Goal: Task Accomplishment & Management: Use online tool/utility

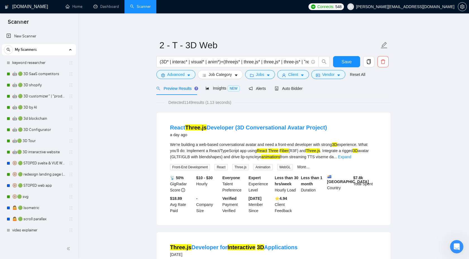
scroll to position [187, 0]
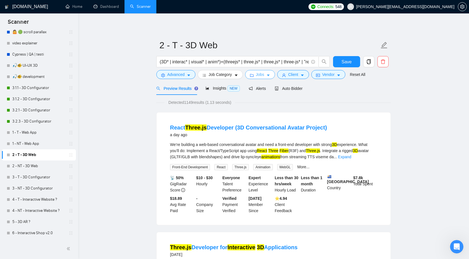
click at [266, 73] on button "Jobs" at bounding box center [260, 74] width 30 height 9
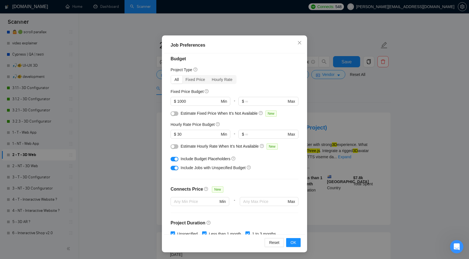
scroll to position [0, 0]
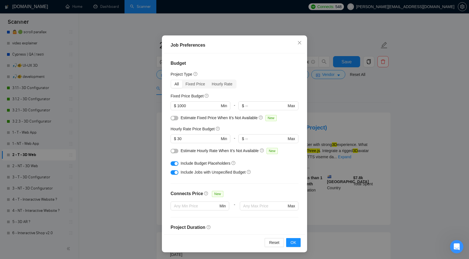
click at [175, 164] on div "button" at bounding box center [175, 163] width 3 height 3
click at [174, 173] on div "button" at bounding box center [175, 172] width 3 height 3
click at [290, 242] on button "OK" at bounding box center [293, 242] width 15 height 9
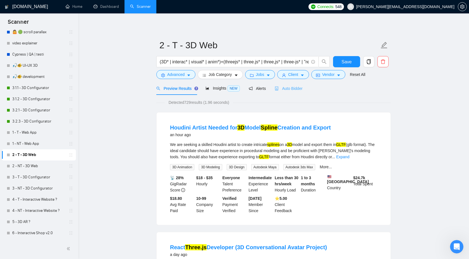
click at [287, 92] on div "Auto Bidder" at bounding box center [289, 88] width 28 height 13
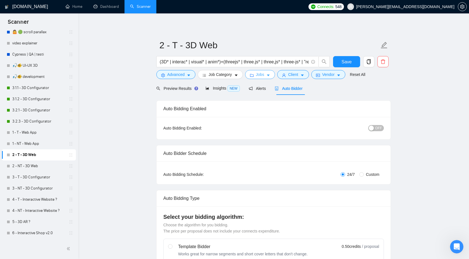
click at [262, 76] on span "Jobs" at bounding box center [260, 74] width 8 height 6
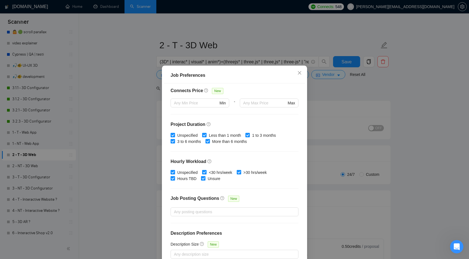
click at [312, 102] on div "Job Preferences Budget Project Type All Fixed Price Hourly Rate Fixed Price Bud…" at bounding box center [234, 129] width 469 height 259
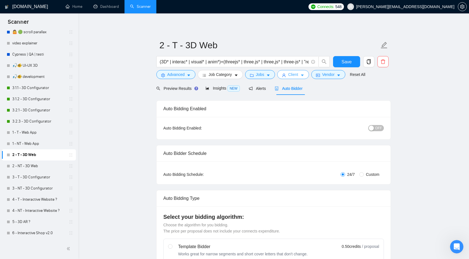
click at [290, 73] on button "Client" at bounding box center [293, 74] width 32 height 9
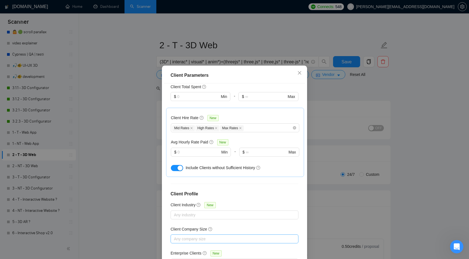
scroll to position [30, 0]
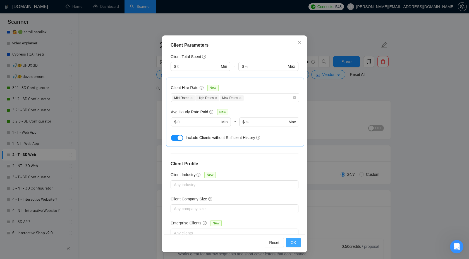
click at [290, 241] on button "OK" at bounding box center [293, 242] width 15 height 9
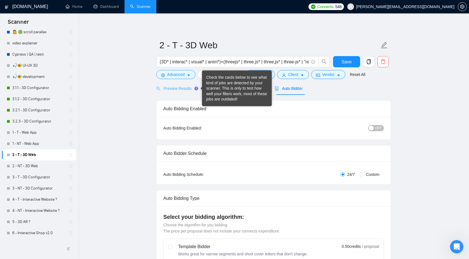
click at [206, 86] on div "Check the cards below to see what kind of jobs are detected by your scanner. Th…" at bounding box center [236, 88] width 61 height 27
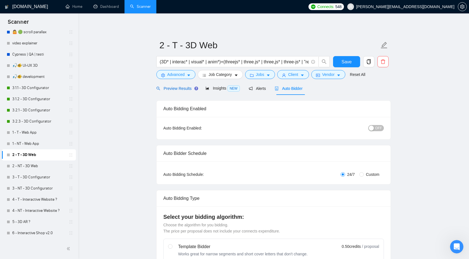
click at [178, 90] on span "Preview Results" at bounding box center [176, 88] width 40 height 4
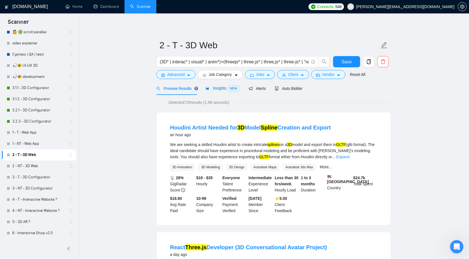
click at [222, 89] on span "Insights NEW" at bounding box center [222, 88] width 34 height 4
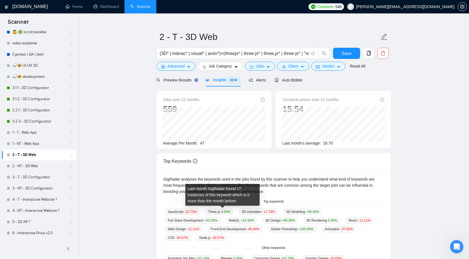
scroll to position [9, 0]
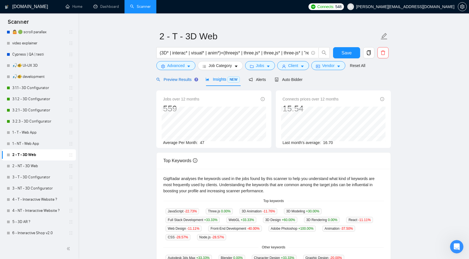
click at [184, 81] on span "Preview Results" at bounding box center [176, 79] width 40 height 4
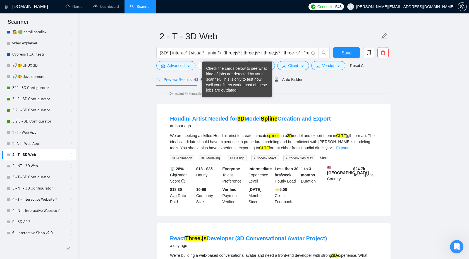
click at [204, 64] on div "Check the cards below to see what kind of jobs are detected by your scanner. Th…" at bounding box center [237, 80] width 70 height 36
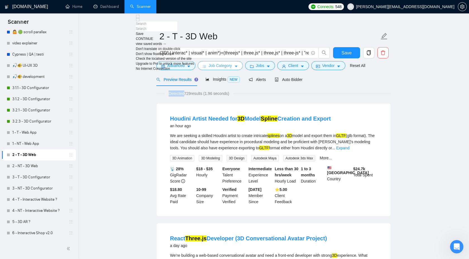
click at [208, 66] on button "Job Category" at bounding box center [220, 65] width 45 height 9
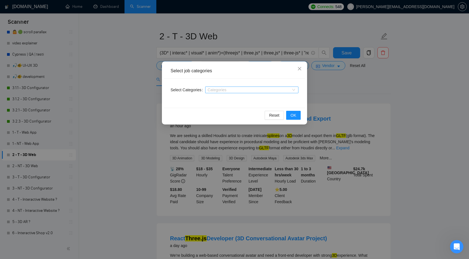
click at [230, 90] on div at bounding box center [248, 90] width 85 height 4
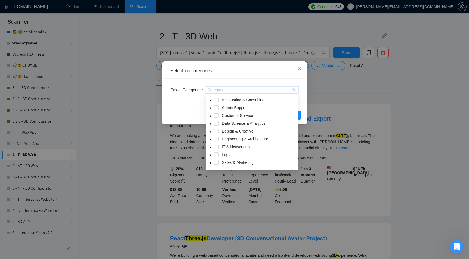
click at [344, 93] on div "Select job categories Select Categories Categories Reset OK" at bounding box center [234, 129] width 469 height 259
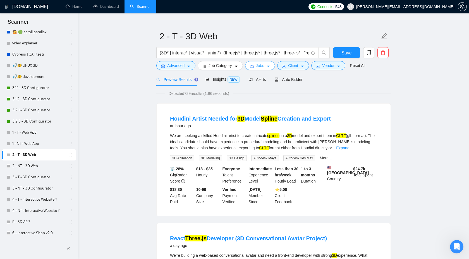
click at [258, 69] on button "Jobs" at bounding box center [260, 65] width 30 height 9
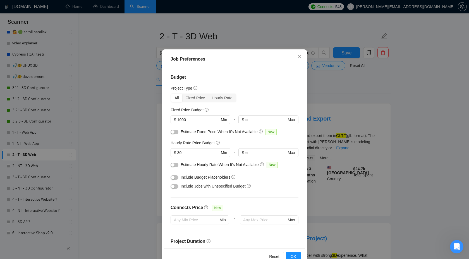
click at [175, 178] on button "button" at bounding box center [174, 177] width 8 height 4
click at [174, 189] on div at bounding box center [174, 186] width 8 height 9
click at [176, 184] on div at bounding box center [174, 186] width 8 height 6
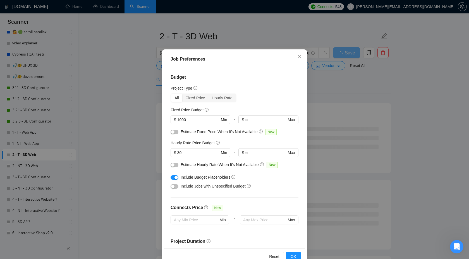
click at [176, 184] on div at bounding box center [174, 186] width 8 height 6
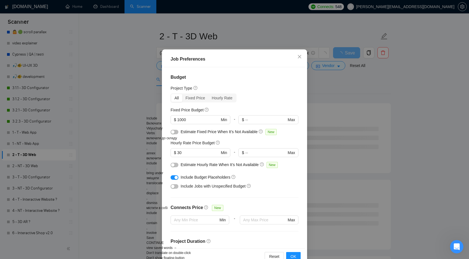
click at [172, 186] on div "button" at bounding box center [172, 186] width 3 height 3
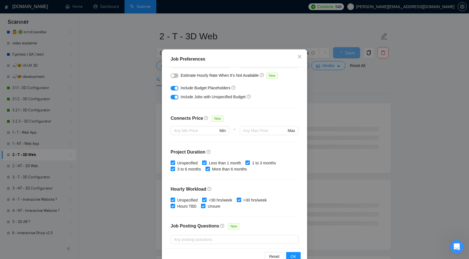
scroll to position [113, 0]
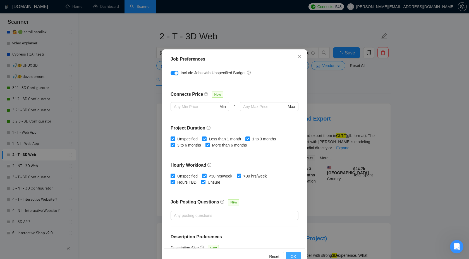
click at [288, 253] on button "OK" at bounding box center [293, 256] width 15 height 9
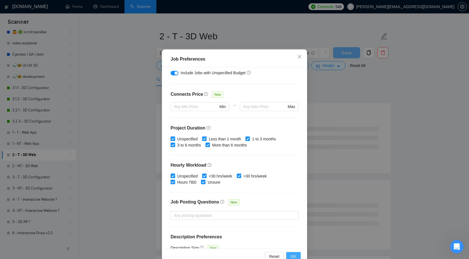
scroll to position [0, 0]
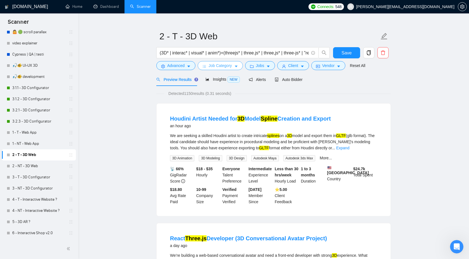
click at [221, 64] on span "Job Category" at bounding box center [219, 65] width 23 height 6
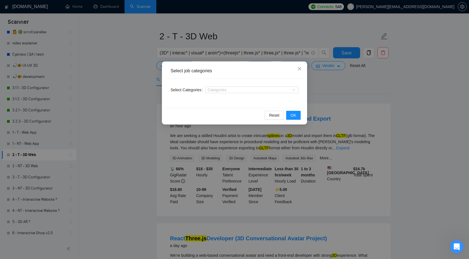
click at [337, 81] on div "Select job categories Select Categories Categories Reset OK" at bounding box center [234, 129] width 469 height 259
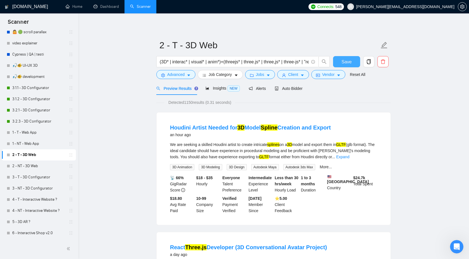
click at [340, 59] on button "Save" at bounding box center [346, 61] width 27 height 11
click at [35, 164] on link "2 - NT - 3D Web" at bounding box center [38, 165] width 53 height 11
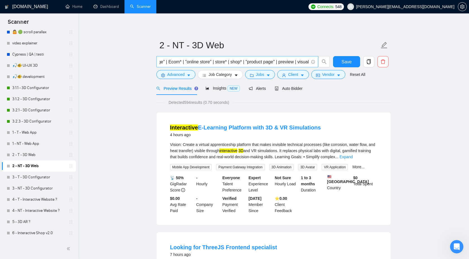
scroll to position [0, 1474]
click at [28, 155] on link "2 - T - 3D Web" at bounding box center [38, 154] width 53 height 11
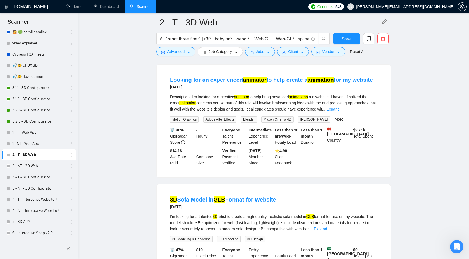
scroll to position [412, 0]
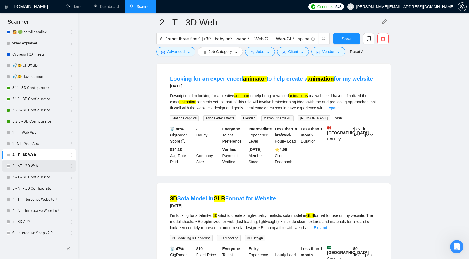
click at [29, 161] on link "2 - NT - 3D Web" at bounding box center [38, 165] width 53 height 11
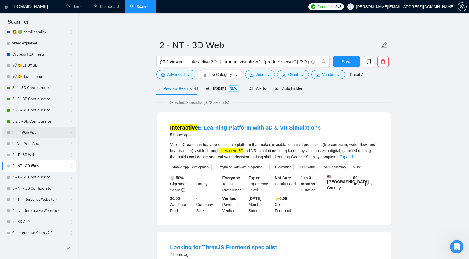
click at [26, 135] on link "1 - T - Web App" at bounding box center [38, 132] width 53 height 11
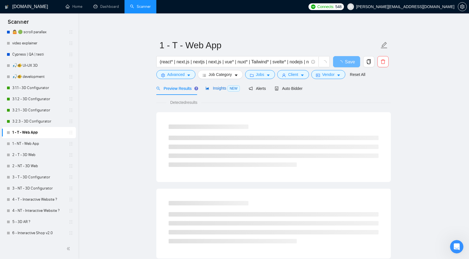
click at [213, 89] on span "Insights NEW" at bounding box center [222, 88] width 34 height 4
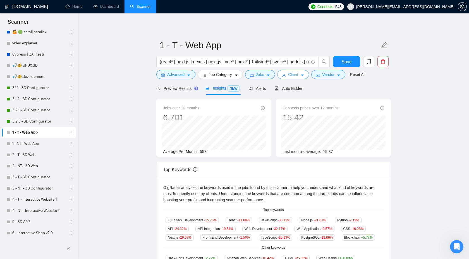
click at [294, 74] on span "Client" at bounding box center [293, 74] width 10 height 6
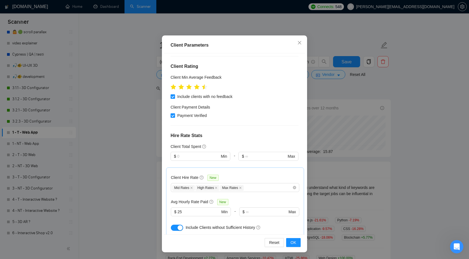
scroll to position [74, 0]
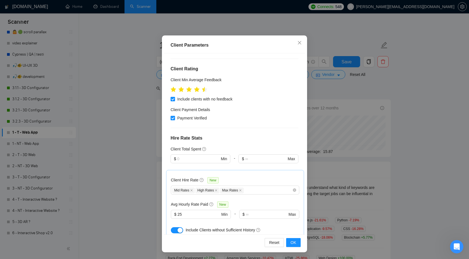
click at [292, 248] on div "Reset OK" at bounding box center [234, 242] width 141 height 16
click at [295, 239] on button "OK" at bounding box center [293, 242] width 15 height 9
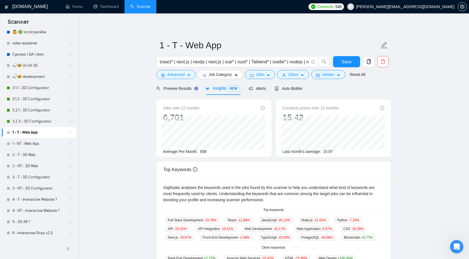
scroll to position [0, 0]
click at [28, 144] on link "1 - NT - Web App" at bounding box center [38, 143] width 53 height 11
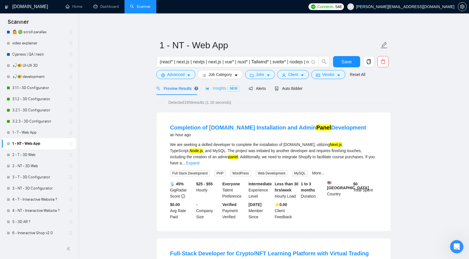
click at [220, 85] on div "Insights NEW" at bounding box center [222, 88] width 34 height 13
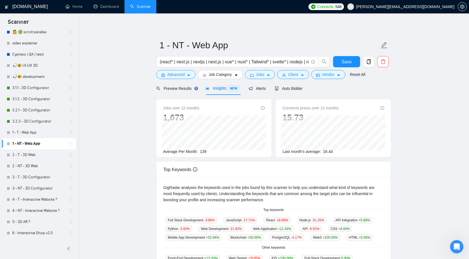
click at [360, 85] on div "Preview Results Insights NEW Alerts Auto Bidder" at bounding box center [273, 88] width 234 height 13
click at [295, 77] on span "Client" at bounding box center [293, 74] width 10 height 6
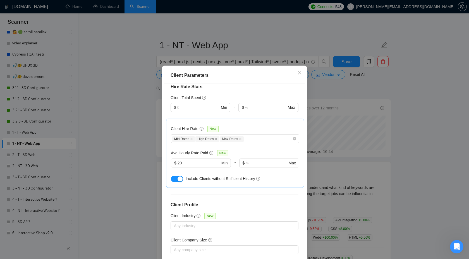
scroll to position [158, 0]
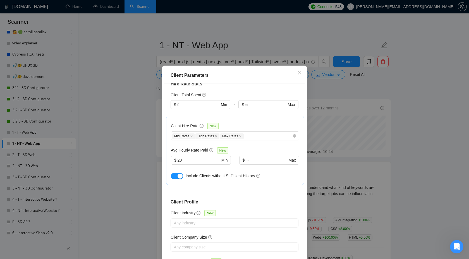
click at [352, 90] on div "Client Parameters Client Location Include Client Countries Select Exclude Clien…" at bounding box center [234, 129] width 469 height 259
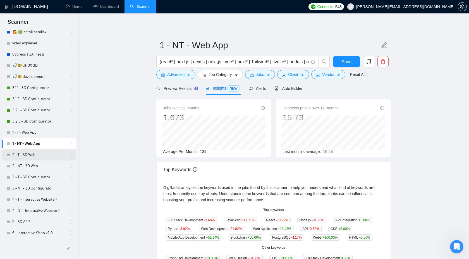
click at [27, 156] on link "2 - T - 3D Web" at bounding box center [38, 154] width 53 height 11
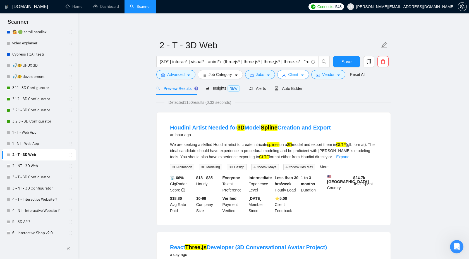
click at [288, 78] on button "Client" at bounding box center [293, 74] width 32 height 9
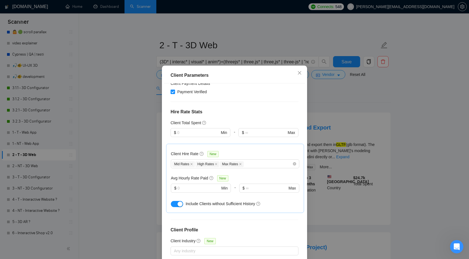
scroll to position [128, 0]
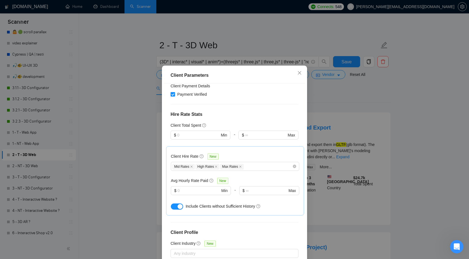
click at [369, 86] on div "Client Parameters Client Location Include Client Countries Select Exclude Clien…" at bounding box center [234, 129] width 469 height 259
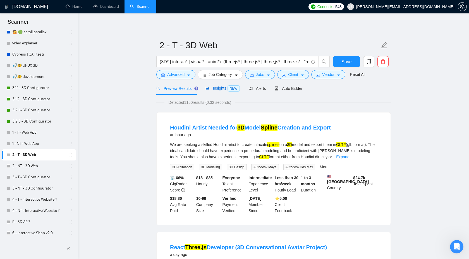
click at [219, 88] on span "Insights NEW" at bounding box center [222, 88] width 34 height 4
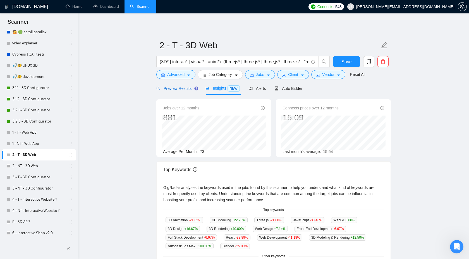
click at [174, 90] on span "Preview Results" at bounding box center [176, 88] width 40 height 4
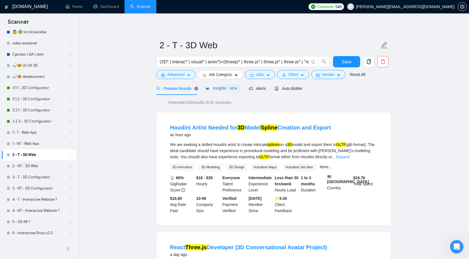
click at [220, 88] on span "Insights NEW" at bounding box center [222, 88] width 34 height 4
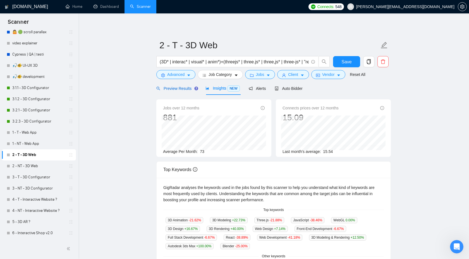
click at [185, 90] on span "Preview Results" at bounding box center [176, 88] width 40 height 4
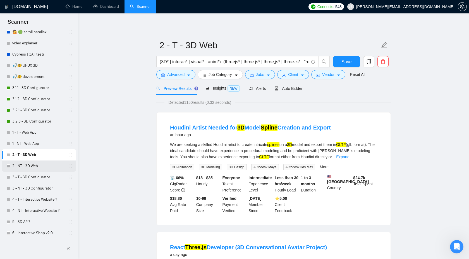
click at [28, 169] on link "2 - NT - 3D Web" at bounding box center [38, 165] width 53 height 11
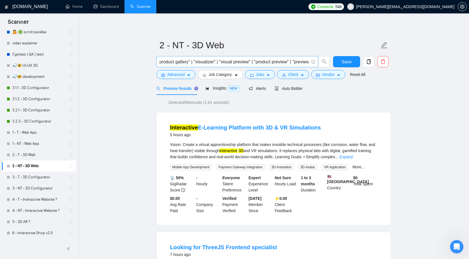
scroll to position [0, 988]
drag, startPoint x: 201, startPoint y: 62, endPoint x: 238, endPoint y: 63, distance: 37.1
click at [238, 63] on input "("3D viewer" | "interactive 3D" | "product visualizer" | "product viewer" | "3D…" at bounding box center [234, 61] width 149 height 7
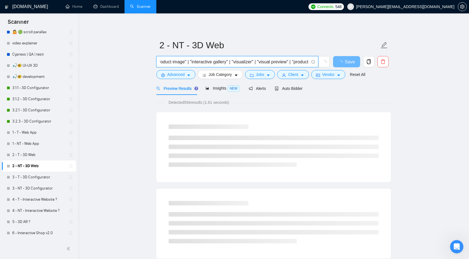
scroll to position [0, 920]
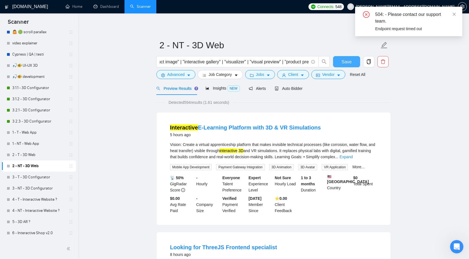
click at [340, 58] on button "Save" at bounding box center [346, 61] width 27 height 11
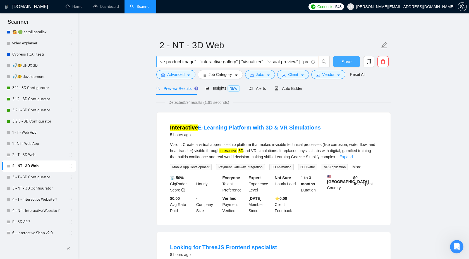
scroll to position [0, 901]
drag, startPoint x: 186, startPoint y: 62, endPoint x: 286, endPoint y: 59, distance: 100.8
click at [286, 59] on input "("3D viewer" | "interactive 3D" | "product visualizer" | "product viewer" | "3D…" at bounding box center [234, 61] width 149 height 7
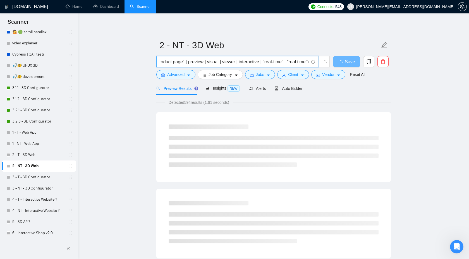
scroll to position [0, 1333]
type input "("3D viewer" | "interactive 3D" | "product visualizer" | "product viewer" | "3D…"
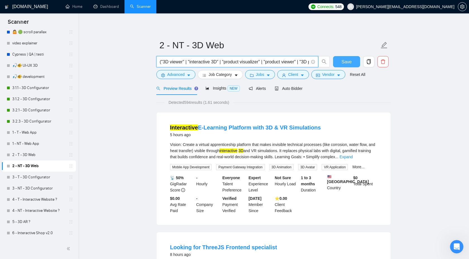
click at [347, 59] on span "Save" at bounding box center [346, 61] width 10 height 7
click at [348, 58] on span "Save" at bounding box center [346, 61] width 10 height 7
click at [340, 67] on button "Save" at bounding box center [346, 61] width 27 height 11
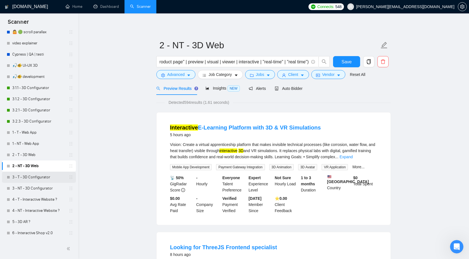
click at [34, 178] on link "3 - T - 3D Configurator" at bounding box center [38, 177] width 53 height 11
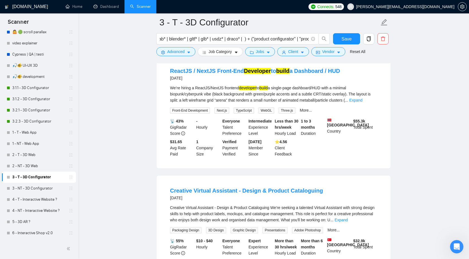
scroll to position [502, 0]
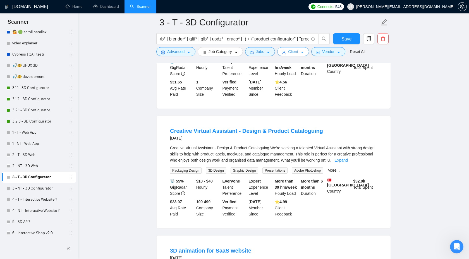
click at [298, 51] on span "Client" at bounding box center [293, 52] width 10 height 6
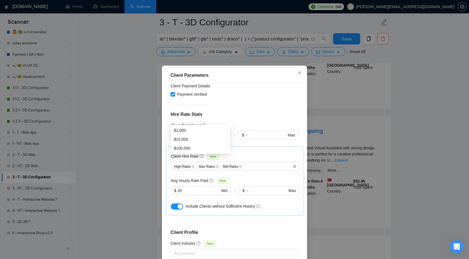
drag, startPoint x: 192, startPoint y: 121, endPoint x: 162, endPoint y: 121, distance: 29.6
click at [162, 121] on div "Client Parameters Client Location Include Client Countries Select Exclude Clien…" at bounding box center [234, 174] width 145 height 217
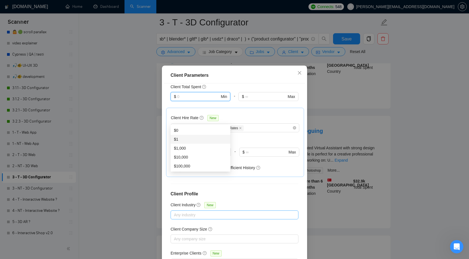
scroll to position [30, 0]
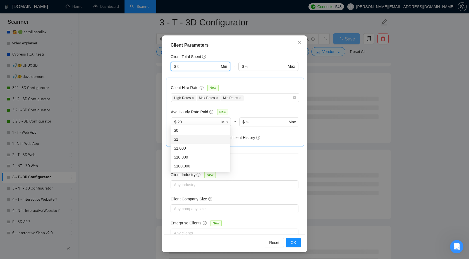
click at [294, 247] on div "Reset OK" at bounding box center [234, 242] width 141 height 16
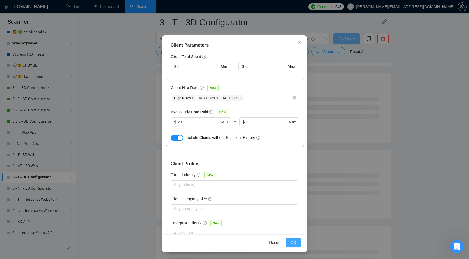
click at [294, 241] on span "OK" at bounding box center [293, 242] width 6 height 6
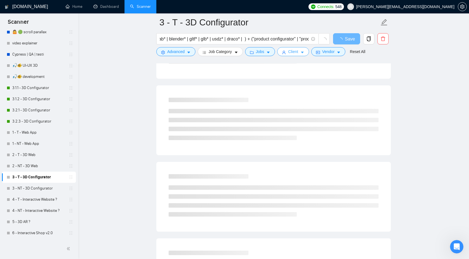
scroll to position [0, 0]
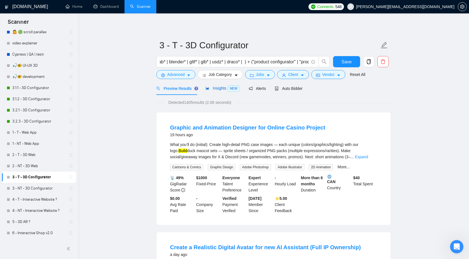
click at [230, 86] on span "NEW" at bounding box center [233, 88] width 12 height 6
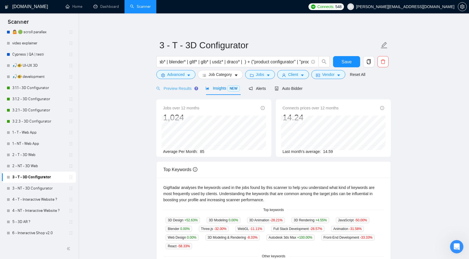
click at [179, 92] on div "Preview Results" at bounding box center [176, 88] width 40 height 13
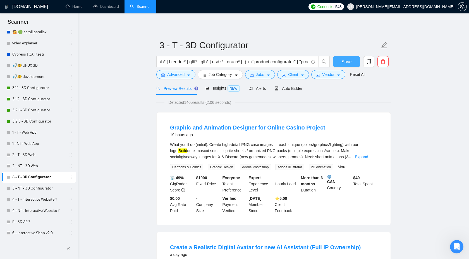
click at [337, 60] on button "Save" at bounding box center [346, 61] width 27 height 11
click at [341, 61] on span "Save" at bounding box center [346, 61] width 10 height 7
click at [34, 188] on link "3 - NT - 3D Configurator" at bounding box center [38, 188] width 53 height 11
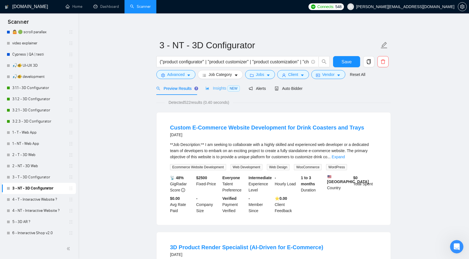
click at [213, 93] on div "Insights NEW" at bounding box center [222, 88] width 34 height 13
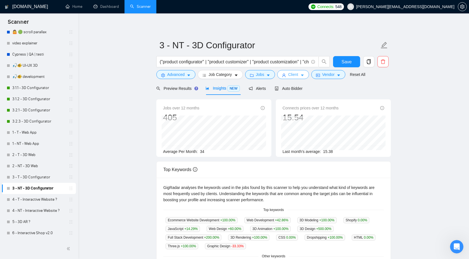
click at [290, 75] on span "Client" at bounding box center [293, 74] width 10 height 6
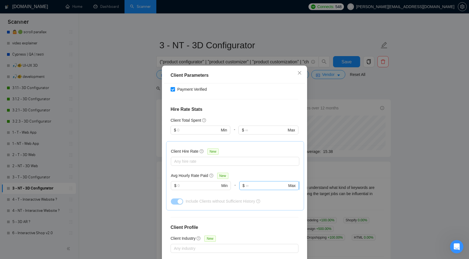
scroll to position [138, 0]
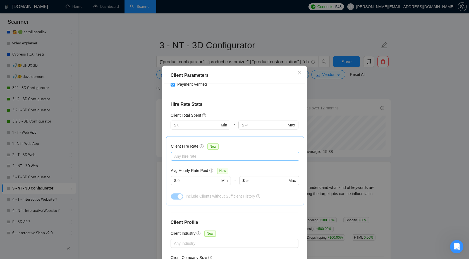
click at [211, 153] on div at bounding box center [232, 156] width 120 height 7
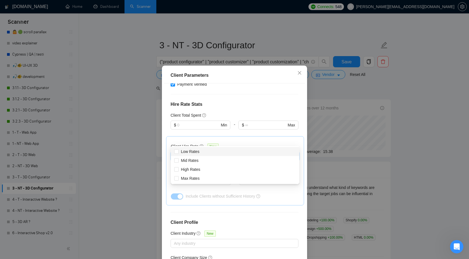
click at [200, 155] on div "Low Rates" at bounding box center [235, 151] width 128 height 9
checkbox input "true"
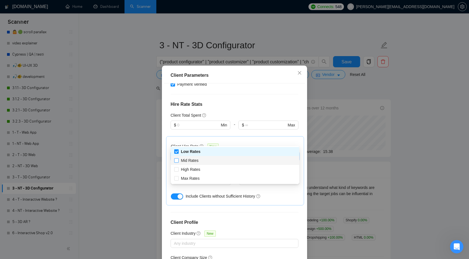
click at [197, 161] on span "Mid Rates" at bounding box center [190, 160] width 18 height 4
click at [178, 161] on input "Mid Rates" at bounding box center [176, 160] width 4 height 4
checkbox input "true"
click at [197, 154] on span "Low Rates" at bounding box center [191, 151] width 24 height 6
click at [178, 153] on input "Low Rates" at bounding box center [176, 151] width 4 height 4
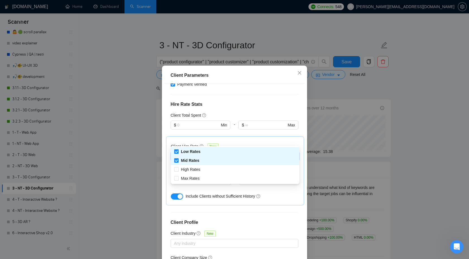
click at [177, 152] on input "Low Rates" at bounding box center [176, 151] width 4 height 4
checkbox input "false"
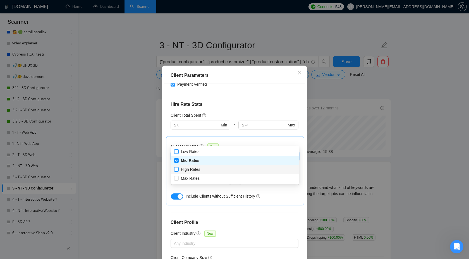
click at [177, 166] on label "High Rates" at bounding box center [188, 169] width 28 height 6
click at [177, 167] on input "High Rates" at bounding box center [176, 169] width 4 height 4
checkbox input "false"
click at [177, 177] on input "Max Rates" at bounding box center [176, 178] width 4 height 4
checkbox input "true"
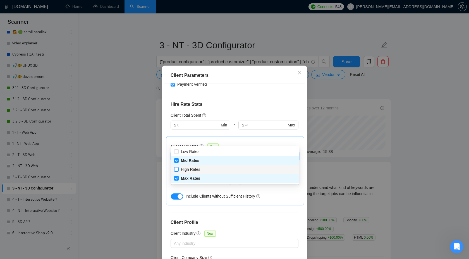
click at [177, 169] on input "High Rates" at bounding box center [176, 169] width 4 height 4
checkbox input "true"
click at [222, 194] on div "Client Location Include Client Countries Select Exclude Client Countries [GEOGR…" at bounding box center [234, 173] width 141 height 181
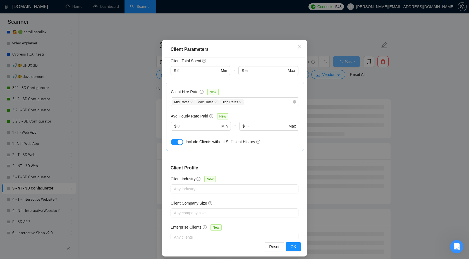
scroll to position [30, 0]
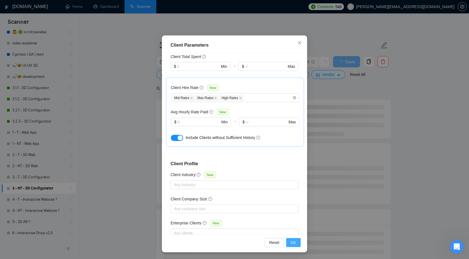
click at [291, 238] on button "OK" at bounding box center [293, 242] width 15 height 9
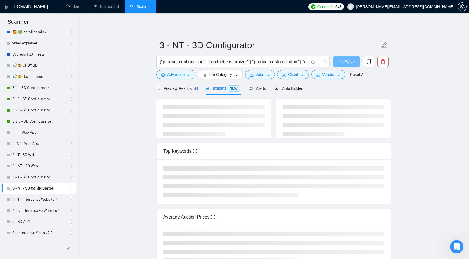
scroll to position [0, 0]
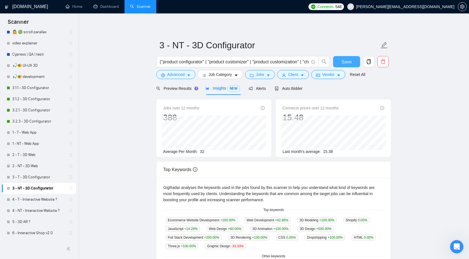
click at [333, 59] on button "Save" at bounding box center [346, 61] width 27 height 11
click at [39, 175] on link "3 - T - 3D Configurator" at bounding box center [38, 177] width 53 height 11
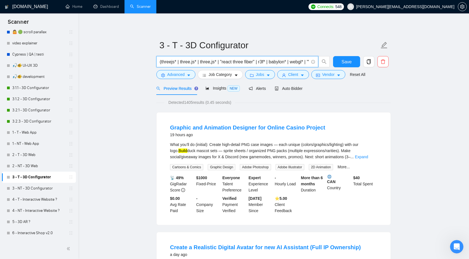
drag, startPoint x: 254, startPoint y: 62, endPoint x: 74, endPoint y: 60, distance: 179.4
click at [39, 190] on link "3 - NT - 3D Configurator" at bounding box center [38, 188] width 53 height 11
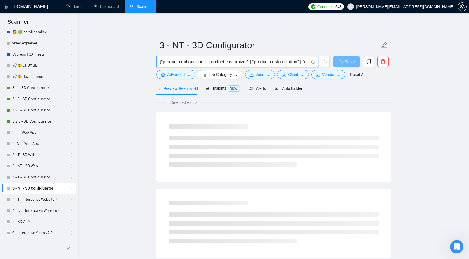
click at [160, 59] on input "("product configurator" | "product customizer" | "product customization" | "cho…" at bounding box center [234, 61] width 149 height 7
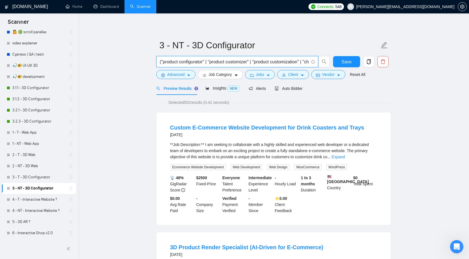
paste input "(threejs* | three.js* | three,js* | "react three fiber" | r3f* | babylon* | web…"
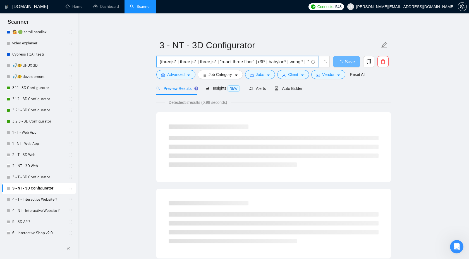
drag, startPoint x: 280, startPoint y: 62, endPoint x: 76, endPoint y: 64, distance: 204.2
type input "("product configurator" | "product customizer" | "product customization" | "cho…"
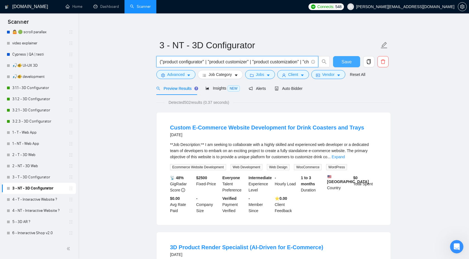
click at [340, 62] on button "Save" at bounding box center [346, 61] width 27 height 11
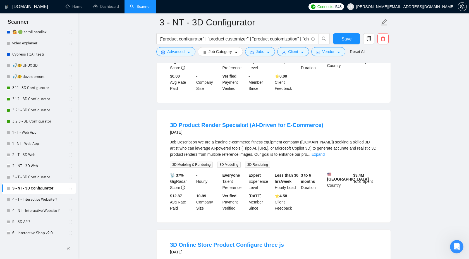
scroll to position [267, 0]
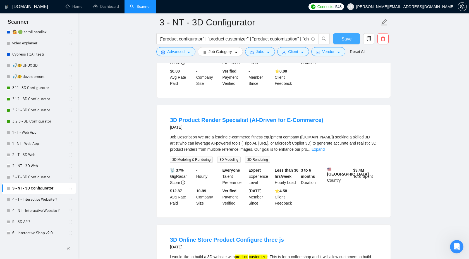
click at [347, 37] on span "Save" at bounding box center [346, 38] width 10 height 7
click at [324, 152] on link "Expand" at bounding box center [317, 149] width 13 height 4
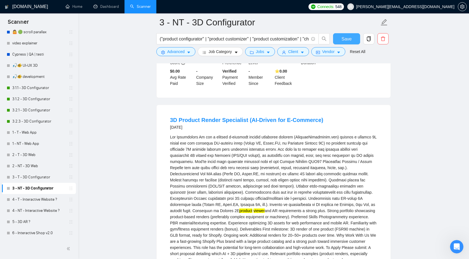
click at [342, 44] on button "Save" at bounding box center [346, 38] width 27 height 11
click at [228, 86] on div "Verified Payment Verified" at bounding box center [234, 77] width 26 height 18
click at [36, 200] on link "4 - T - Interactive Website ?" at bounding box center [38, 199] width 53 height 11
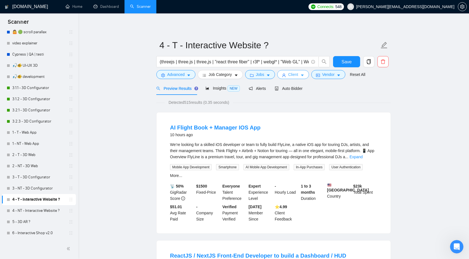
click at [302, 75] on button "Client" at bounding box center [293, 74] width 32 height 9
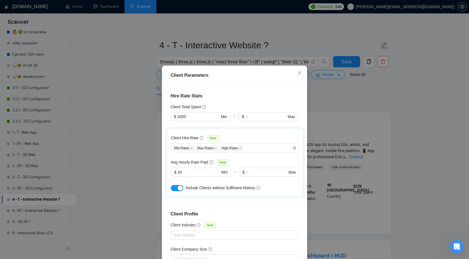
scroll to position [101, 0]
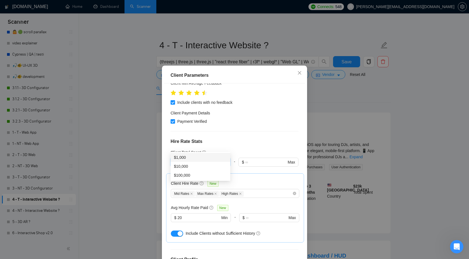
drag, startPoint x: 199, startPoint y: 147, endPoint x: 161, endPoint y: 147, distance: 37.9
click at [161, 147] on div "Client Parameters Client Location Include Client Countries Select Exclude Clien…" at bounding box center [234, 129] width 469 height 259
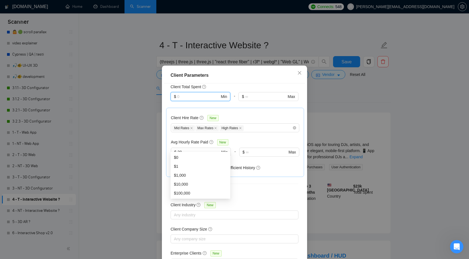
scroll to position [30, 0]
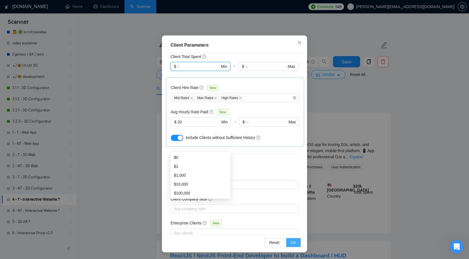
click at [298, 244] on button "OK" at bounding box center [293, 242] width 15 height 9
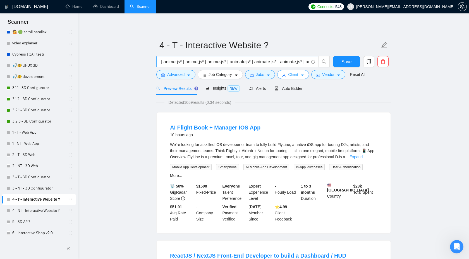
scroll to position [0, 338]
click at [301, 61] on input "(threejs | three.js | three,js | "react three fiber" | r3f* | webgl* | "Web GL"…" at bounding box center [234, 61] width 149 height 7
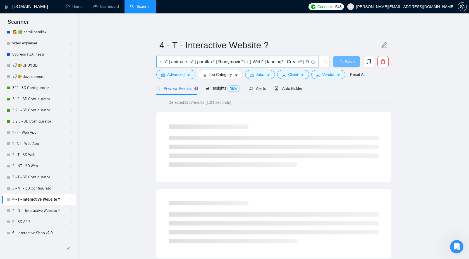
scroll to position [0, 374]
click at [307, 62] on input "(threejs | three.js | three,js | "react three fiber" | r3f* | webgl* | "Web GL"…" at bounding box center [234, 61] width 149 height 7
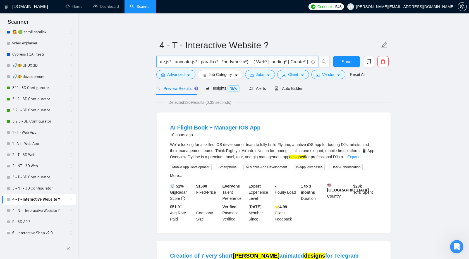
click at [241, 62] on input "(threejs | three.js | three,js | "react three fiber" | r3f* | webgl* | "Web GL"…" at bounding box center [234, 61] width 149 height 7
click at [248, 62] on input "(threejs | three.js | three,js | "react three fiber" | r3f* | webgl* | "Web GL"…" at bounding box center [234, 61] width 149 height 7
click at [246, 63] on input "(threejs | three.js | three,js | "react three fiber" | r3f* | webgl* | "Web GL"…" at bounding box center [234, 61] width 149 height 7
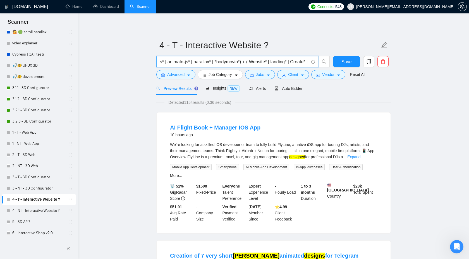
drag, startPoint x: 269, startPoint y: 62, endPoint x: 306, endPoint y: 62, distance: 36.8
click at [306, 62] on input "(threejs | three.js | three,js | "react three fiber" | r3f* | webgl* | "Web GL"…" at bounding box center [234, 61] width 149 height 7
click at [281, 60] on input "(threejs | three.js | three,js | "react three fiber" | r3f* | webgl* | "Web GL"…" at bounding box center [234, 61] width 149 height 7
drag, startPoint x: 272, startPoint y: 62, endPoint x: 307, endPoint y: 62, distance: 34.9
click at [307, 62] on input "(threejs | three.js | three,js | "react three fiber" | r3f* | webgl* | "Web GL"…" at bounding box center [234, 61] width 149 height 7
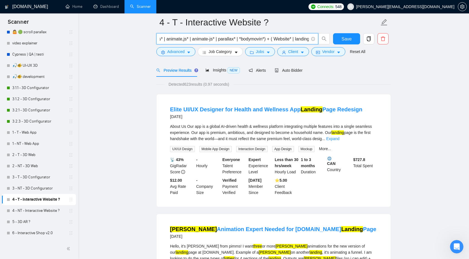
scroll to position [29, 0]
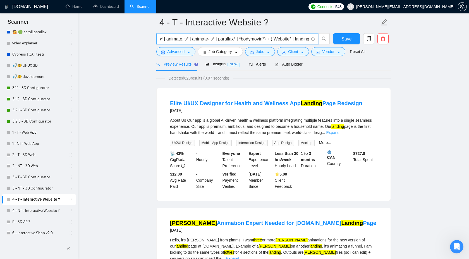
click at [339, 134] on link "Expand" at bounding box center [332, 132] width 13 height 4
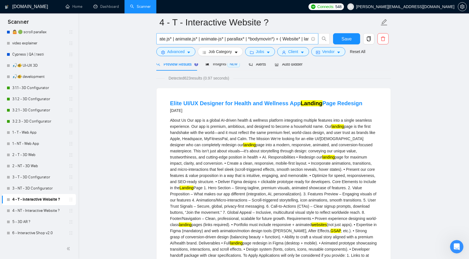
scroll to position [0, 354]
click at [305, 39] on input "(threejs | three.js | three,js | "react three fiber" | r3f* | webgl* | "Web GL"…" at bounding box center [234, 38] width 149 height 7
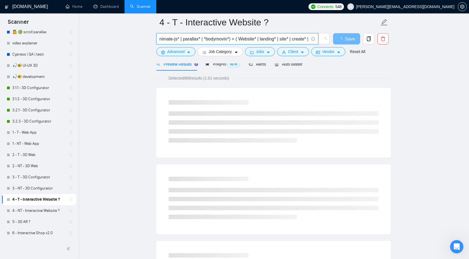
scroll to position [0, 391]
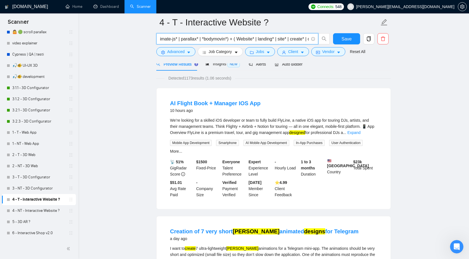
drag, startPoint x: 234, startPoint y: 39, endPoint x: 226, endPoint y: 39, distance: 8.1
click at [226, 39] on input "(threejs | three.js | three,js | "react three fiber" | r3f* | webgl* | "Web GL"…" at bounding box center [234, 38] width 149 height 7
type input "(threejs | three.js | three,js | "react three fiber" | r3f* | webgl* | "Web GL"…"
click at [343, 37] on span "Save" at bounding box center [346, 38] width 10 height 7
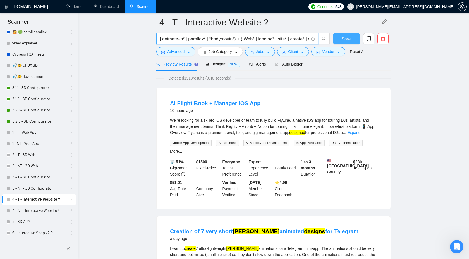
scroll to position [0, 0]
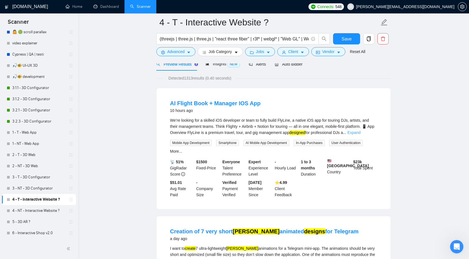
click at [360, 133] on link "Expand" at bounding box center [353, 132] width 13 height 4
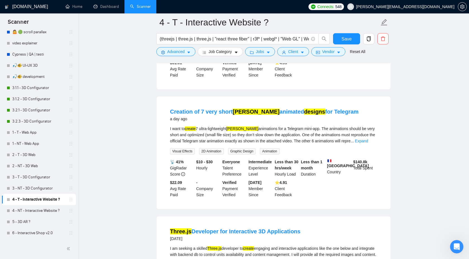
scroll to position [314, 0]
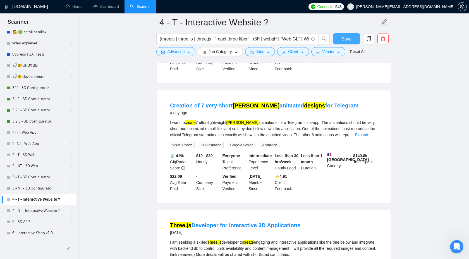
click at [349, 36] on span "Save" at bounding box center [346, 38] width 10 height 7
click at [36, 210] on link "4 - NT - Interactive Website ?" at bounding box center [38, 210] width 53 height 11
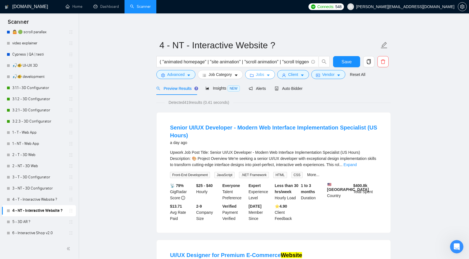
click at [262, 74] on span "Jobs" at bounding box center [260, 74] width 8 height 6
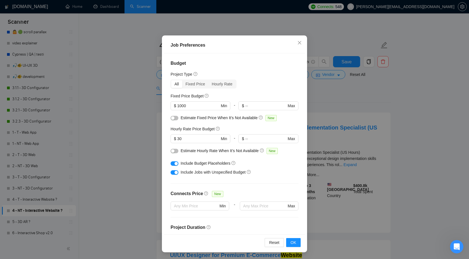
click at [349, 126] on div "Job Preferences Budget Project Type All Fixed Price Hourly Rate Fixed Price Bud…" at bounding box center [234, 129] width 469 height 259
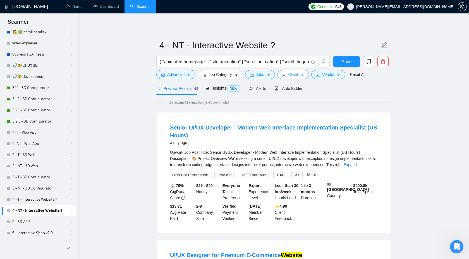
click at [298, 74] on span "Client" at bounding box center [293, 74] width 10 height 6
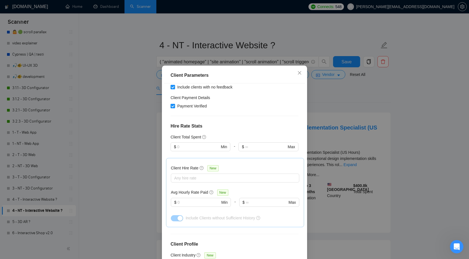
scroll to position [112, 0]
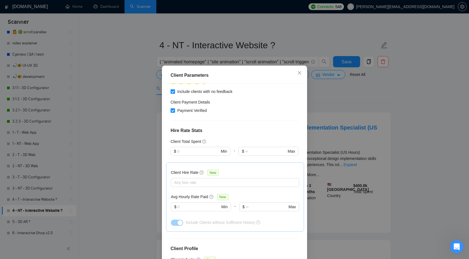
click at [376, 105] on div "Client Parameters Client Location Include Client Countries Select Exclude Clien…" at bounding box center [234, 129] width 469 height 259
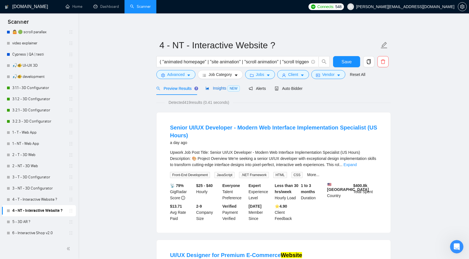
click at [217, 87] on span "Insights NEW" at bounding box center [222, 88] width 34 height 4
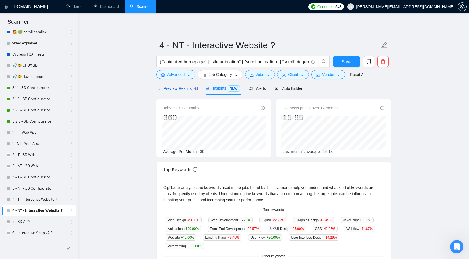
click at [170, 87] on span "Preview Results" at bounding box center [176, 88] width 40 height 4
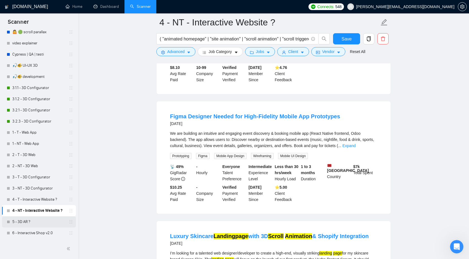
scroll to position [383, 0]
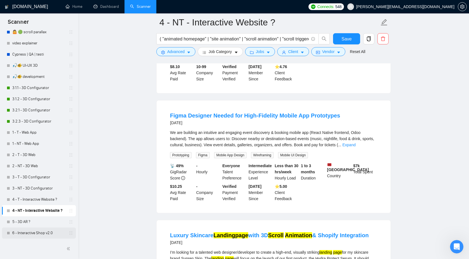
click at [42, 233] on link "6 - Interactive Shop v2.0" at bounding box center [38, 232] width 53 height 11
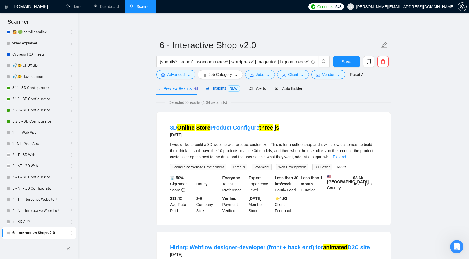
click at [213, 90] on span "Insights NEW" at bounding box center [222, 88] width 34 height 4
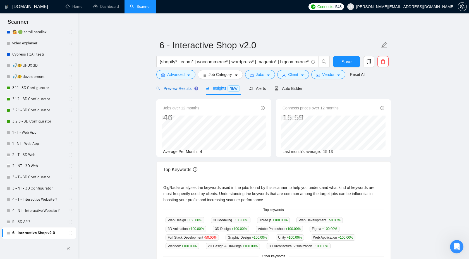
click at [179, 91] on div "Preview Results" at bounding box center [176, 88] width 40 height 6
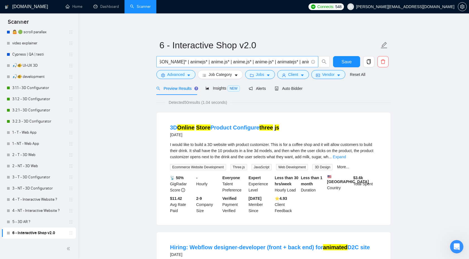
scroll to position [0, 868]
click at [347, 64] on span "Save" at bounding box center [346, 61] width 10 height 7
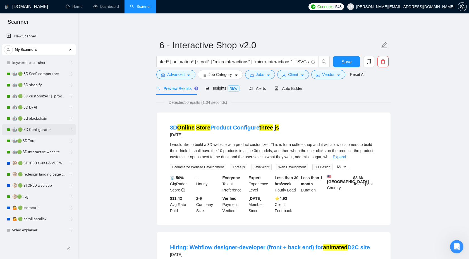
click at [40, 129] on link "🤖 🟢 3D Configurator" at bounding box center [38, 129] width 53 height 11
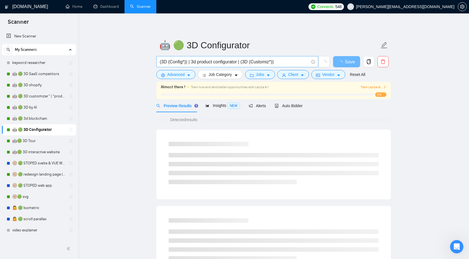
click at [228, 59] on input "(3D (Config*)) | 3d product configurator | (3D (Customiz*))" at bounding box center [234, 61] width 149 height 7
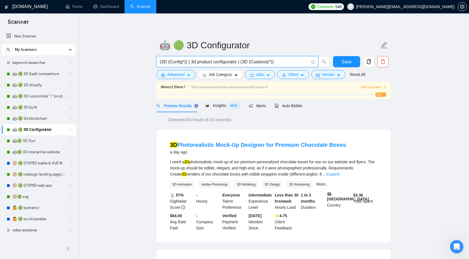
click at [292, 62] on input "(3D (Config*)) | 3d product configurator | (3D (Customiz*))" at bounding box center [234, 61] width 149 height 7
click at [193, 60] on input "(3D (Config*)) | 3d product configurator | (3D (Customiz*))" at bounding box center [234, 61] width 149 height 7
click at [241, 62] on input "(3D (Config*)) | "3d product configurator | (3D (Customiz*))" at bounding box center [234, 61] width 149 height 7
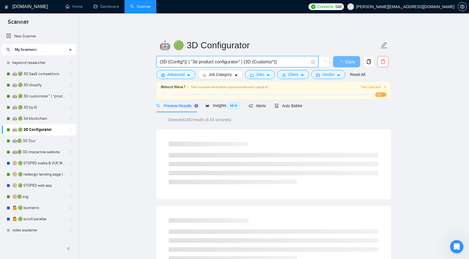
scroll to position [1, 0]
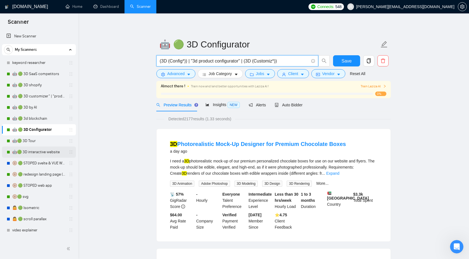
type input "(3D (Config*)) | "3d product configurator" | (3D (Customiz*))"
click at [42, 153] on link "🤖🟢 3D interactive website" at bounding box center [38, 151] width 53 height 11
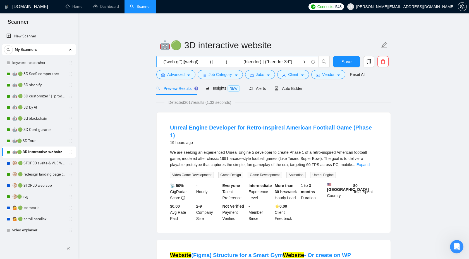
scroll to position [0, 398]
click at [258, 61] on input "( (((web*)) | (store*) | saas | MVP) ( ( ("three.js") | (threejs)| ("three js")…" at bounding box center [234, 61] width 149 height 7
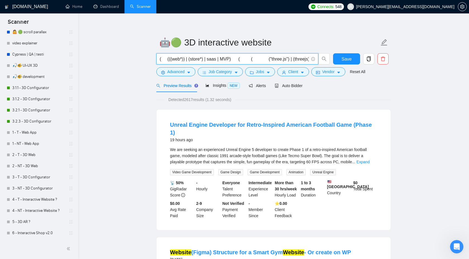
scroll to position [3, 0]
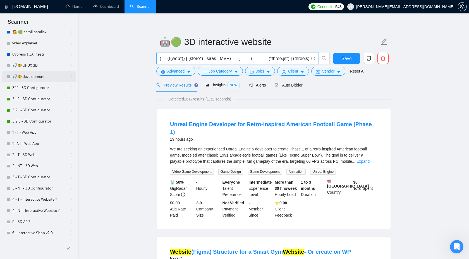
click at [33, 82] on link "🎣🐠 development" at bounding box center [38, 76] width 53 height 11
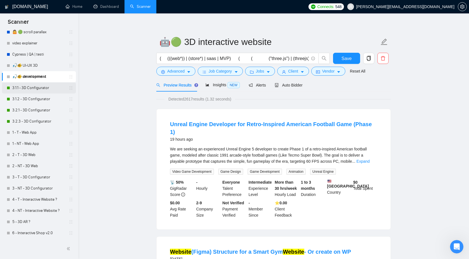
click at [33, 88] on link "3.1.1 - 3D Configurator" at bounding box center [38, 87] width 53 height 11
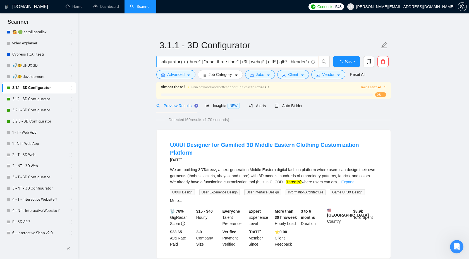
scroll to position [0, 280]
click at [43, 102] on link "3.1.2 - 3D Configurator" at bounding box center [38, 98] width 53 height 11
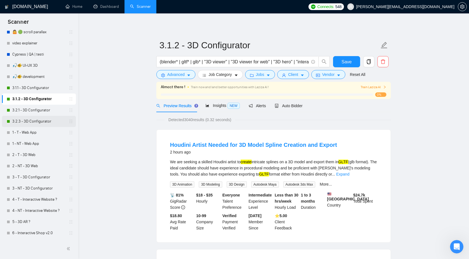
click at [44, 116] on link "3.2.3 - 3D Configurator" at bounding box center [38, 121] width 53 height 11
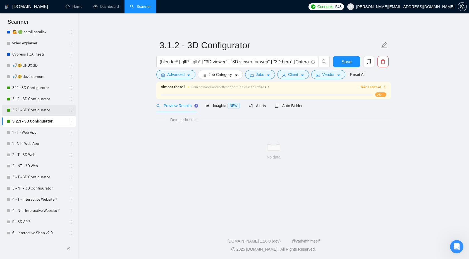
click at [43, 112] on link "3.2.1 - 3D Configurator" at bounding box center [38, 110] width 53 height 11
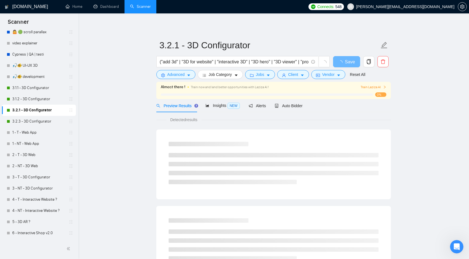
click at [43, 112] on link "3.2.1 - 3D Configurator" at bounding box center [38, 110] width 53 height 11
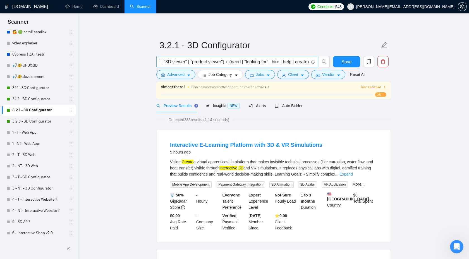
scroll to position [0, 121]
click at [37, 123] on link "3.2.3 - 3D Configurator" at bounding box center [38, 121] width 53 height 11
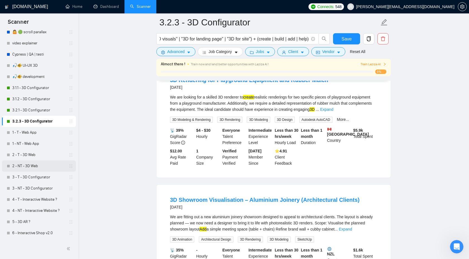
scroll to position [192, 0]
